Goal: Transaction & Acquisition: Purchase product/service

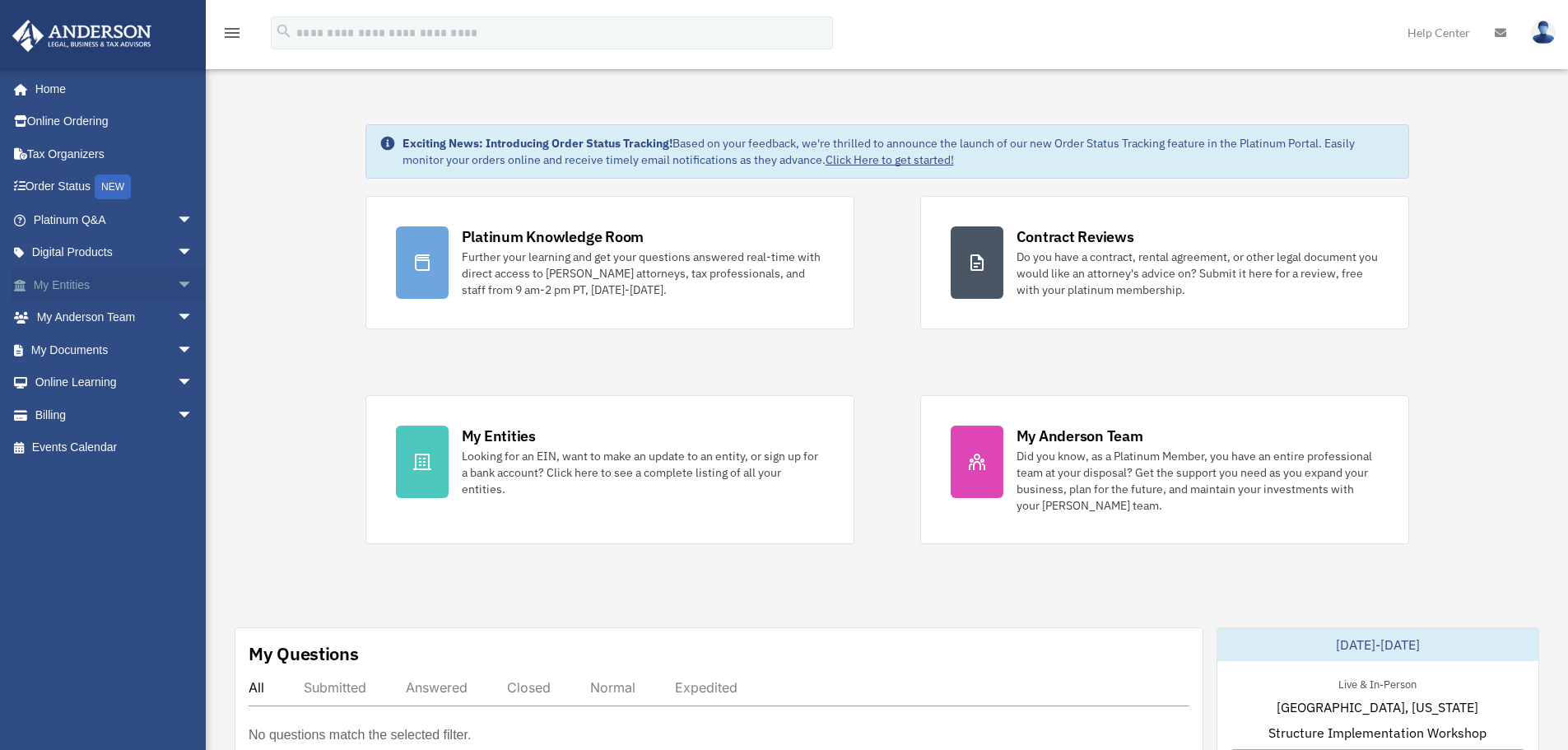
click at [177, 286] on span "arrow_drop_down" at bounding box center [193, 285] width 33 height 34
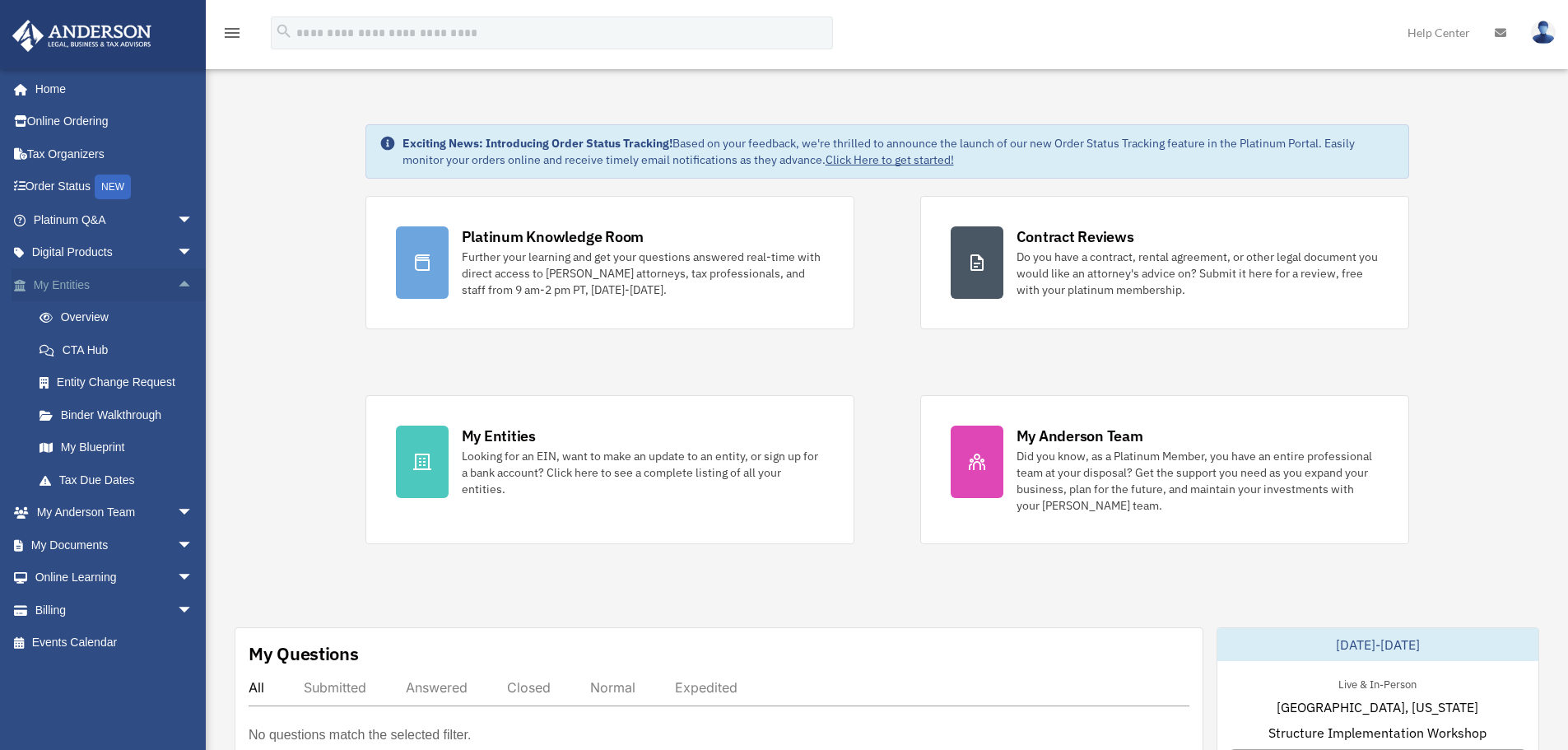
click at [177, 286] on span "arrow_drop_up" at bounding box center [193, 285] width 33 height 34
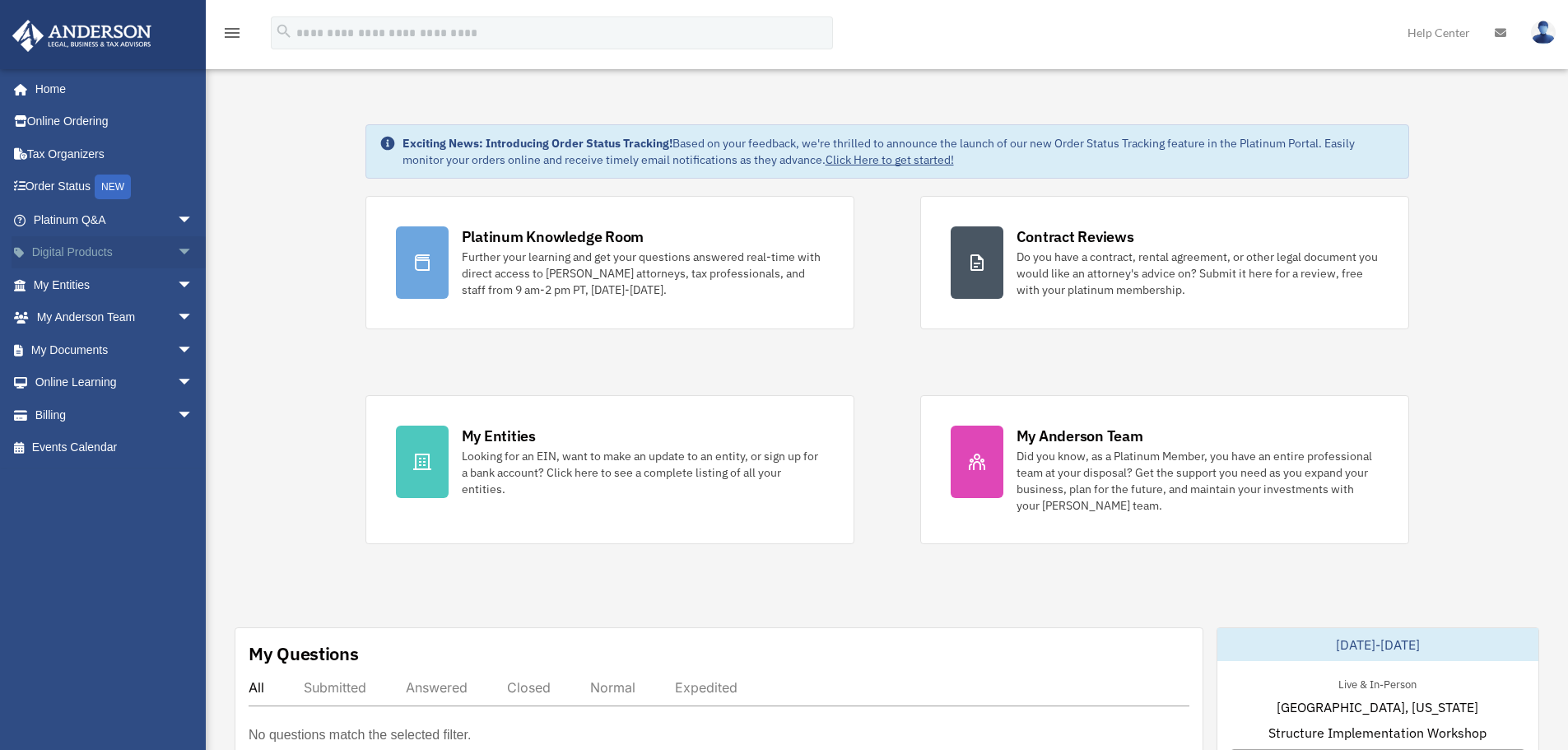
click at [177, 249] on span "arrow_drop_down" at bounding box center [193, 253] width 33 height 34
click at [177, 249] on span "arrow_drop_up" at bounding box center [193, 253] width 33 height 34
click at [80, 122] on link "Online Ordering" at bounding box center [114, 122] width 206 height 33
